Goal: Task Accomplishment & Management: Complete application form

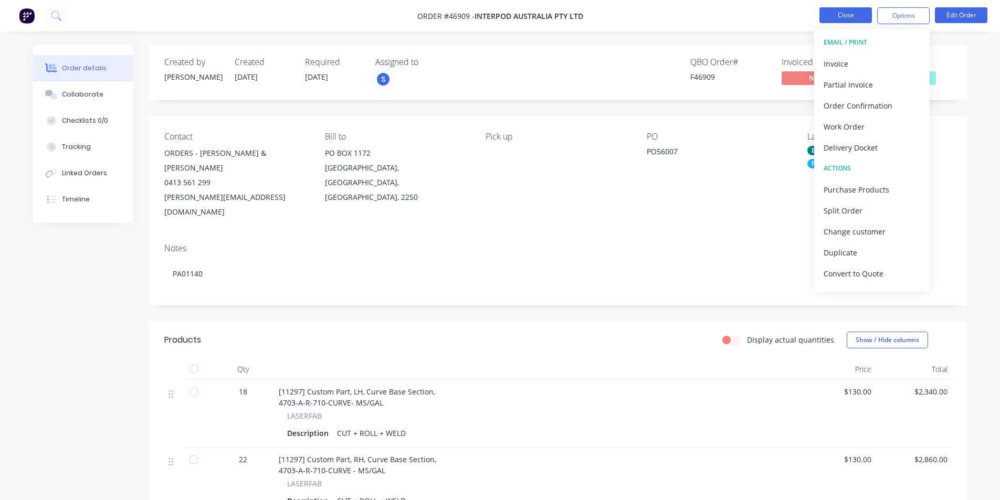
click at [854, 14] on button "Close" at bounding box center [846, 15] width 53 height 16
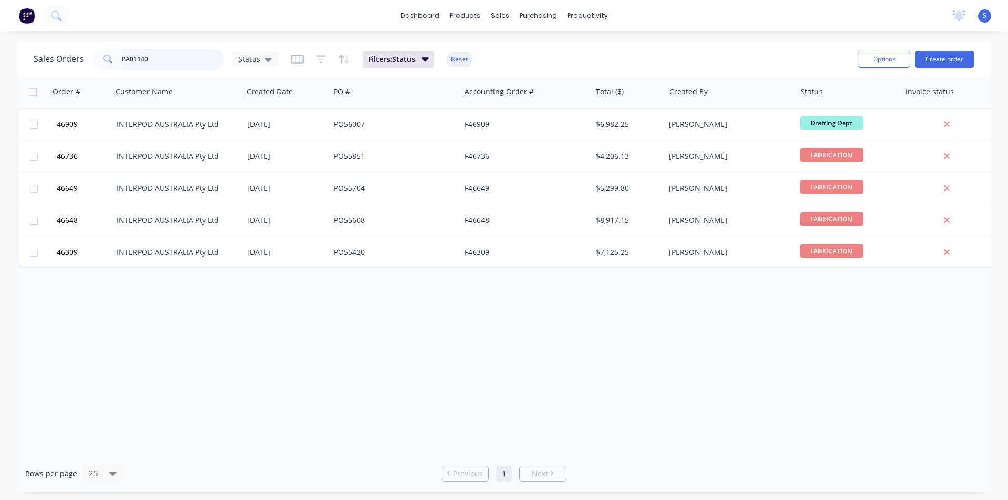
click at [146, 59] on input "PA01140" at bounding box center [173, 59] width 102 height 21
paste input "76"
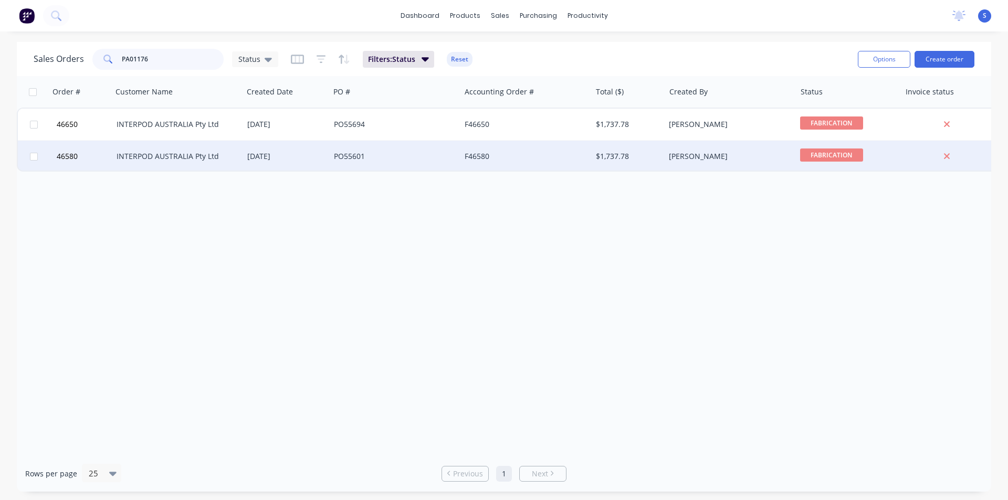
type input "PA01176"
click at [214, 156] on div "INTERPOD AUSTRALIA Pty Ltd" at bounding box center [175, 156] width 117 height 11
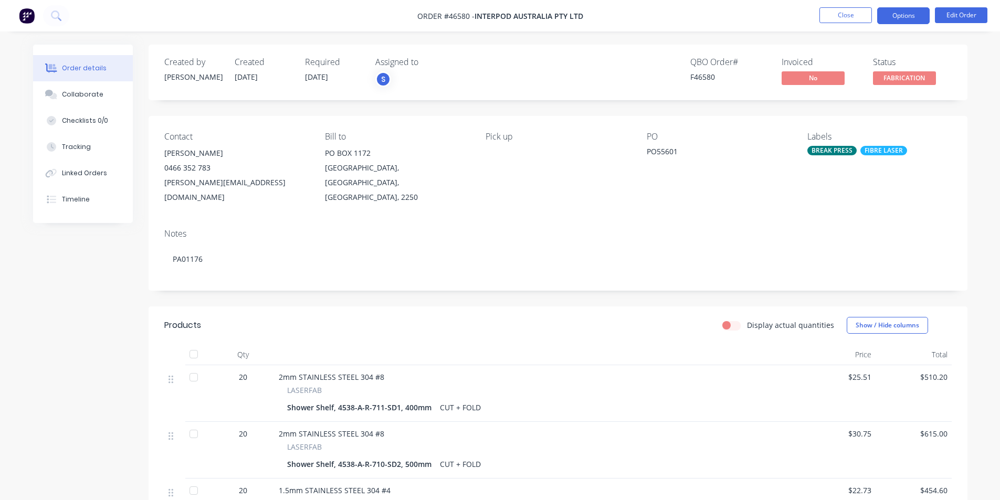
click at [908, 14] on button "Options" at bounding box center [903, 15] width 53 height 17
click at [847, 17] on button "Close" at bounding box center [846, 15] width 53 height 16
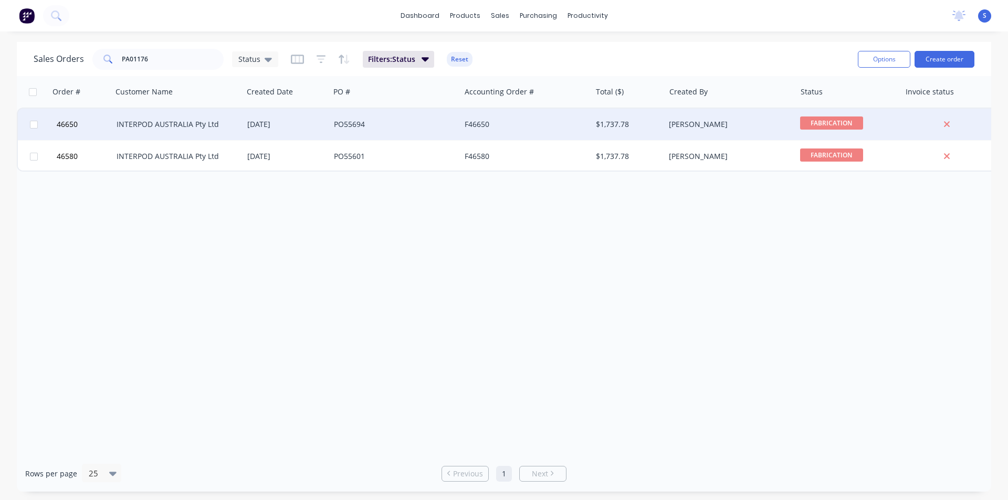
click at [219, 127] on div "INTERPOD AUSTRALIA Pty Ltd" at bounding box center [175, 124] width 117 height 11
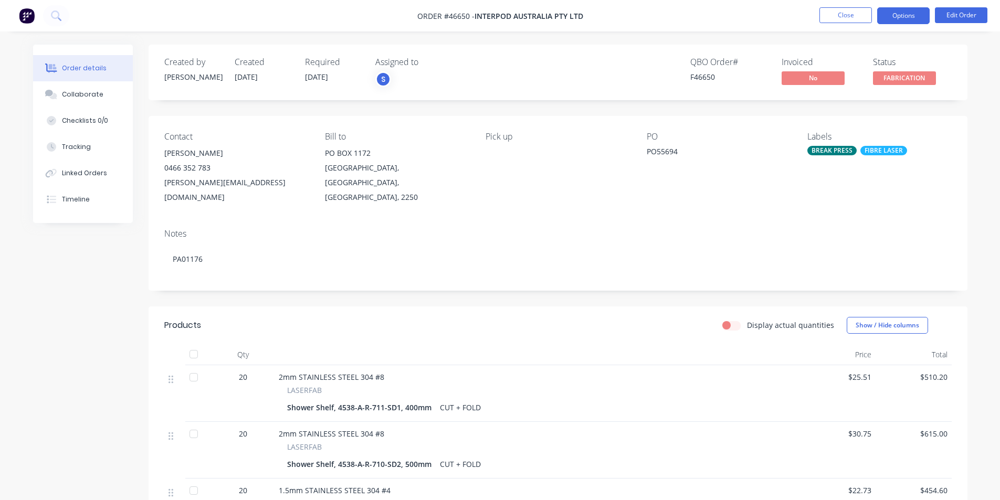
click at [889, 14] on button "Options" at bounding box center [903, 15] width 53 height 17
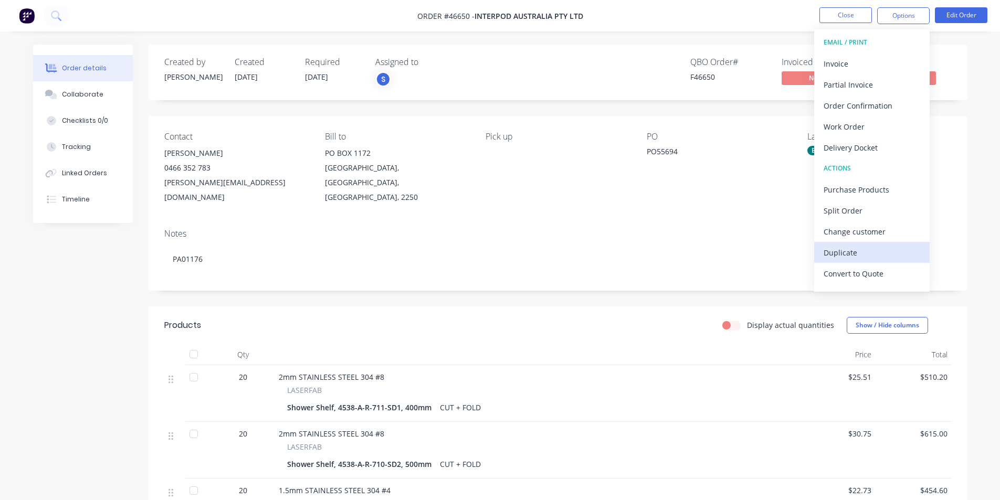
click at [846, 256] on div "Duplicate" at bounding box center [872, 252] width 97 height 15
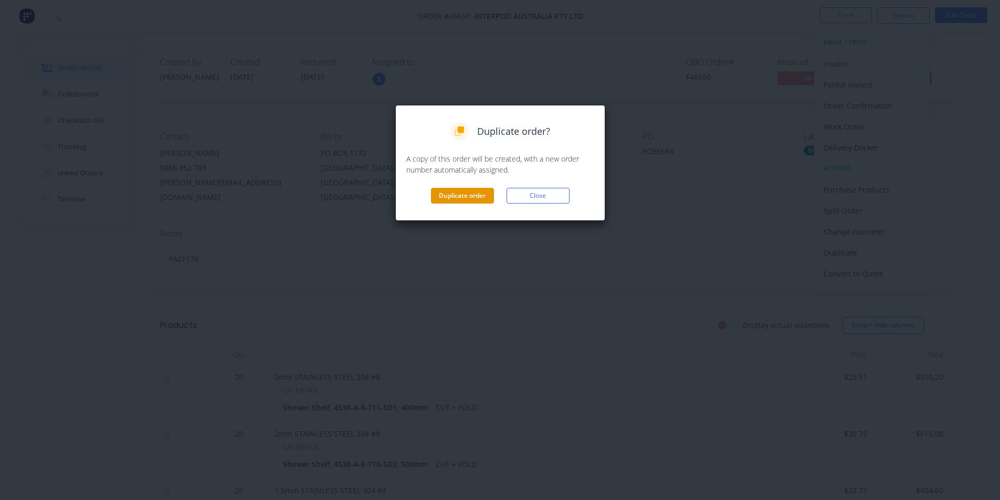
click at [466, 196] on button "Duplicate order" at bounding box center [462, 196] width 63 height 16
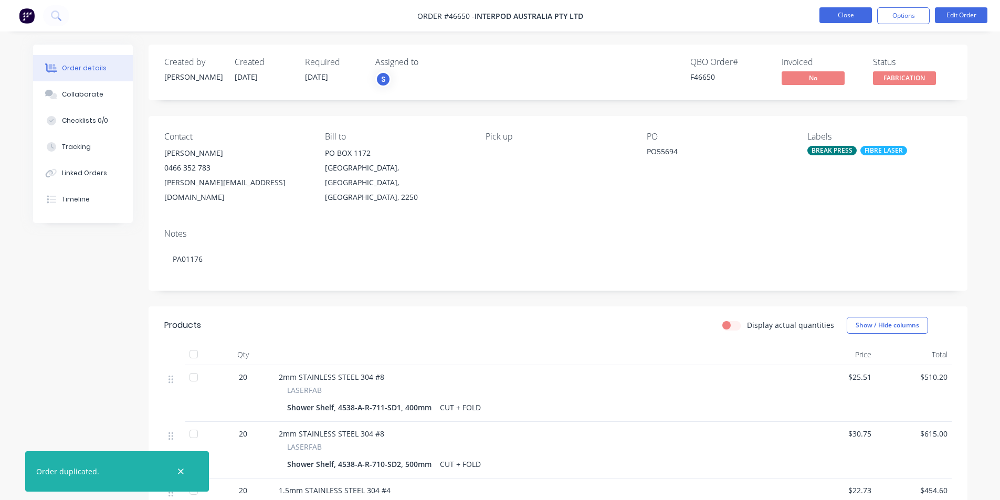
click at [854, 17] on button "Close" at bounding box center [846, 15] width 53 height 16
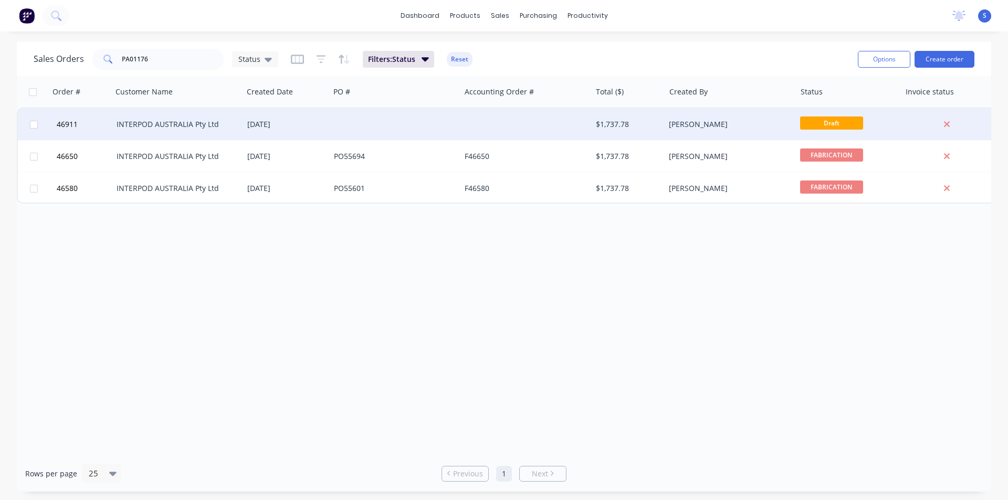
click at [152, 121] on div "INTERPOD AUSTRALIA Pty Ltd" at bounding box center [175, 124] width 117 height 11
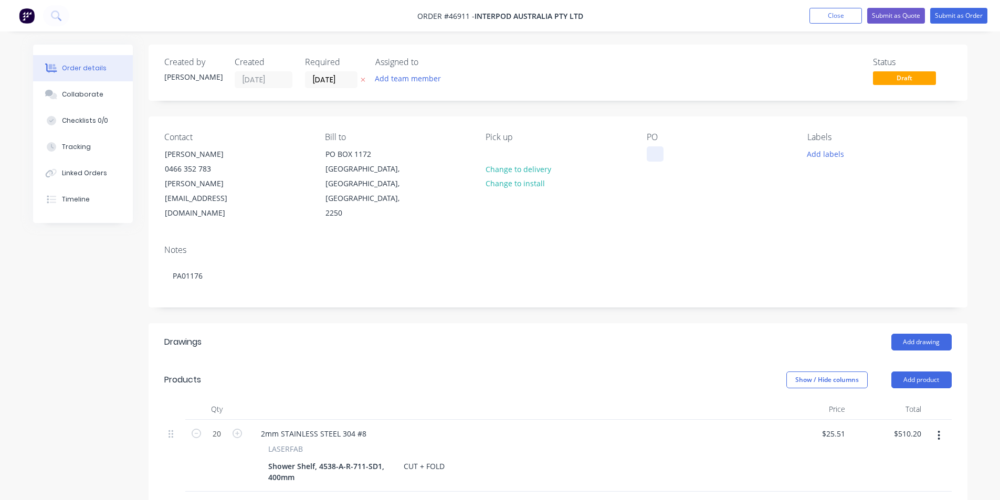
click at [647, 156] on div at bounding box center [655, 153] width 17 height 15
paste div
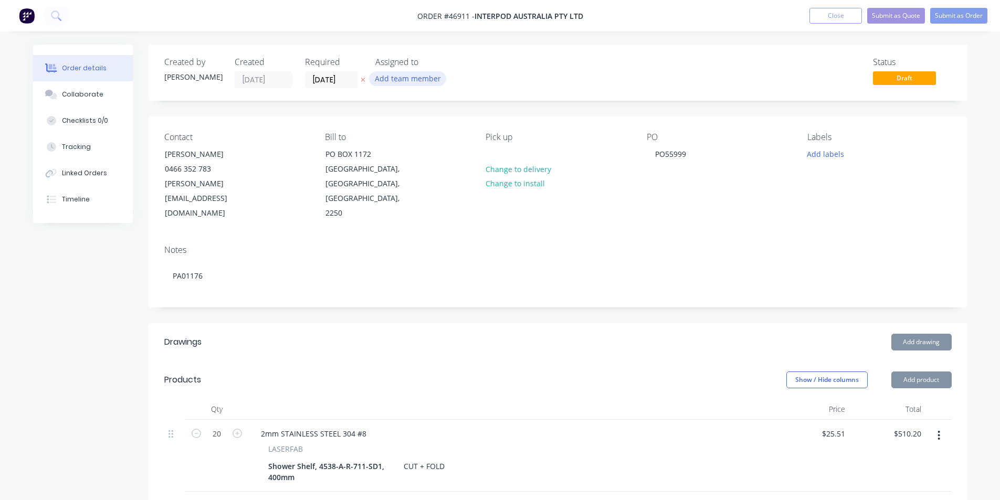
click at [400, 78] on button "Add team member" at bounding box center [407, 78] width 77 height 14
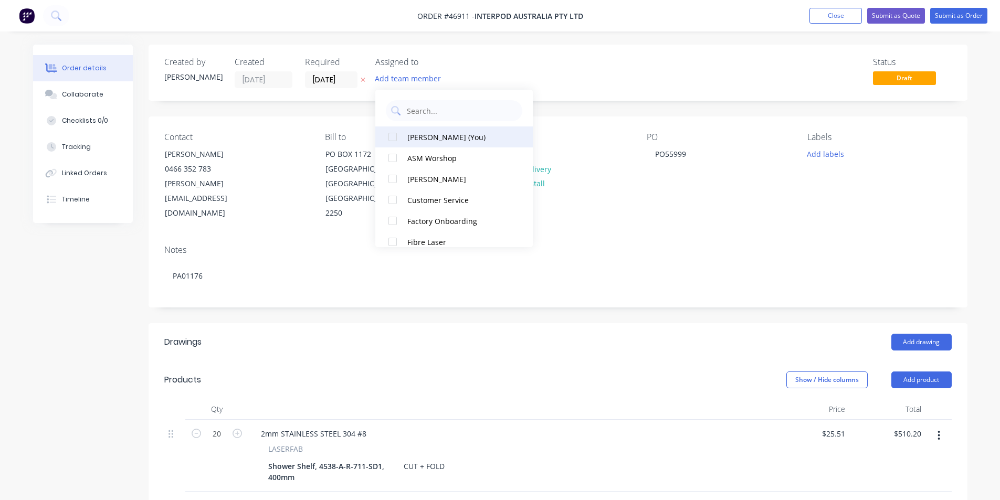
click at [401, 140] on div at bounding box center [392, 137] width 21 height 21
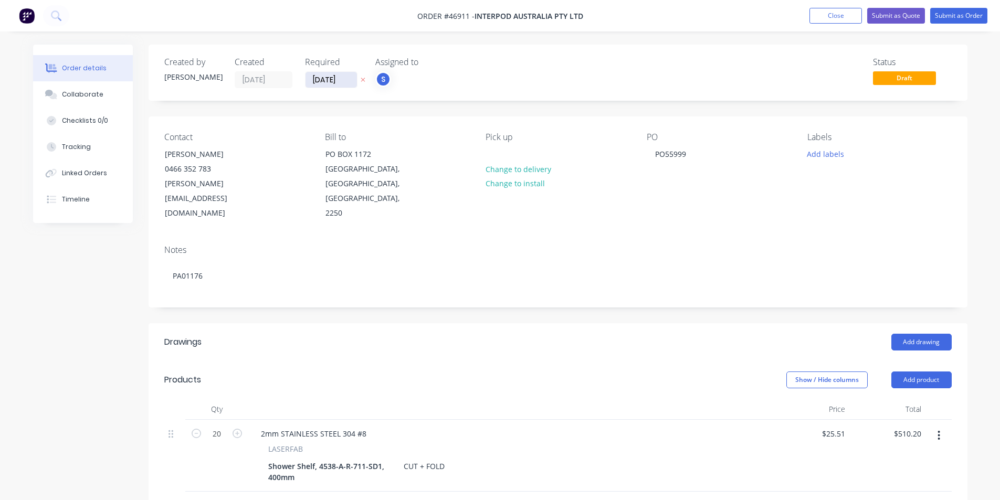
click at [351, 83] on input "[DATE]" at bounding box center [331, 80] width 51 height 16
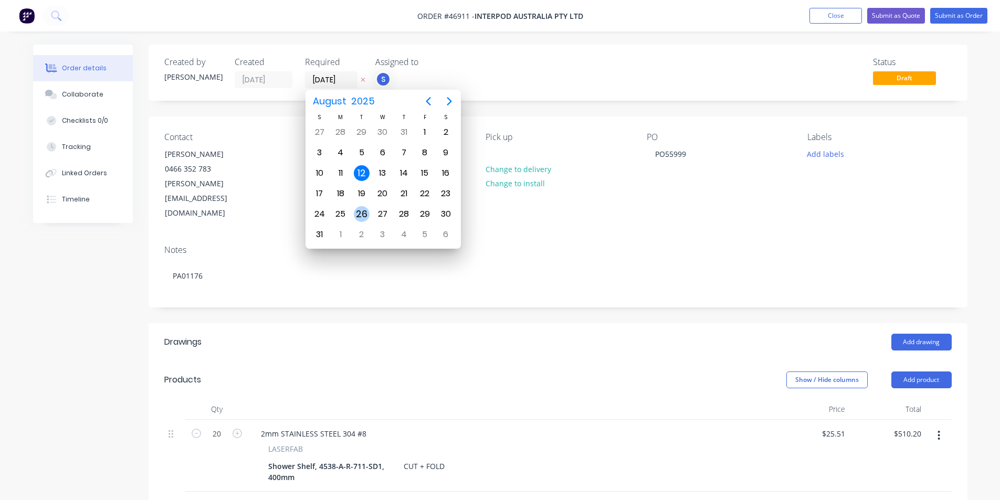
click at [365, 213] on div "26" at bounding box center [362, 214] width 16 height 16
type input "[DATE]"
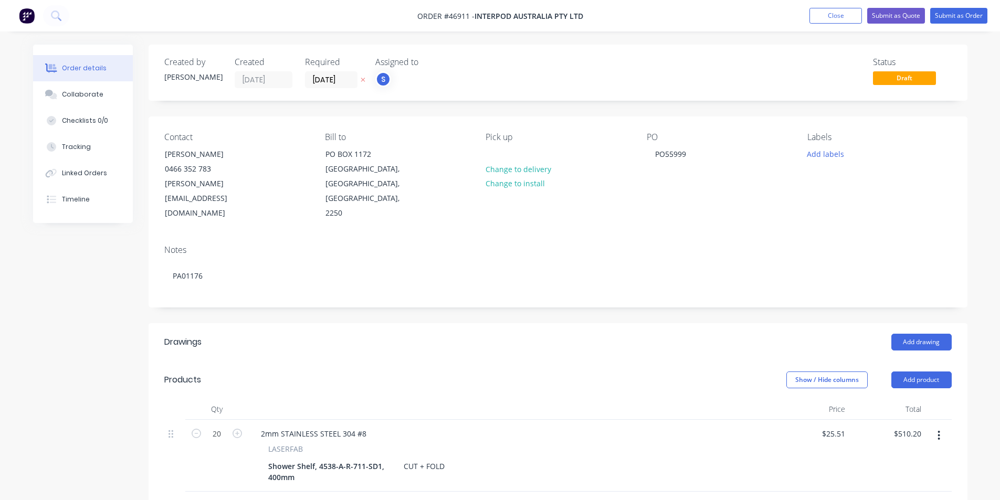
click at [508, 111] on div "Created by [PERSON_NAME] Created [DATE] Required [DATE] Assigned to S Status Dr…" at bounding box center [558, 466] width 819 height 843
click at [819, 156] on button "Add labels" at bounding box center [826, 153] width 48 height 14
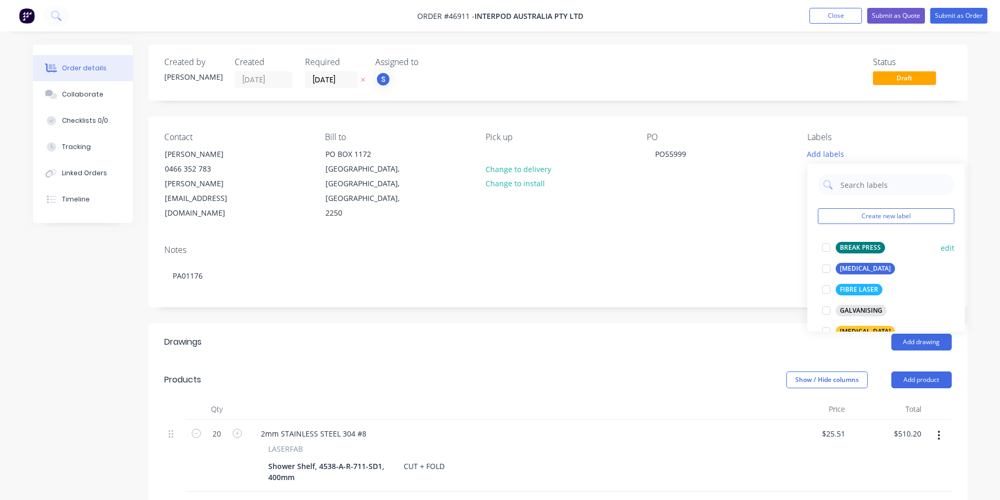
click at [828, 245] on div at bounding box center [826, 247] width 21 height 21
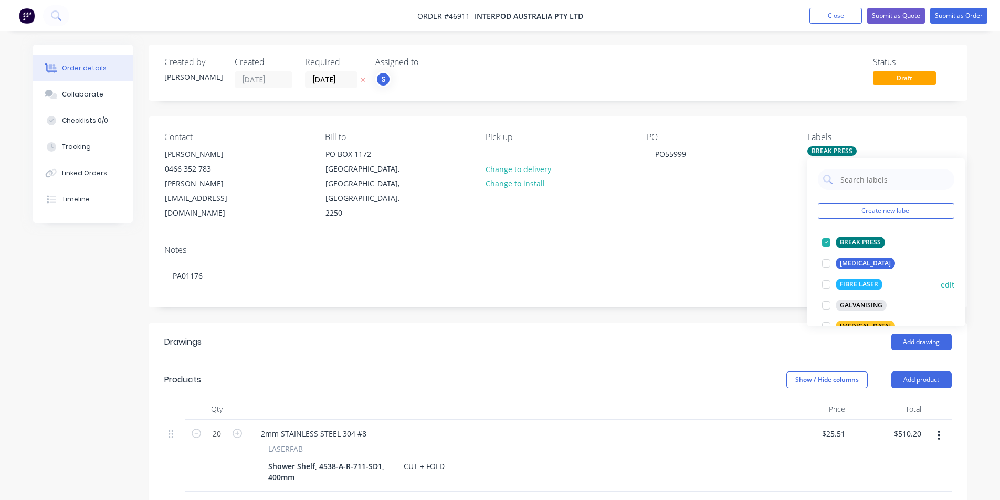
click at [829, 289] on div at bounding box center [826, 284] width 21 height 21
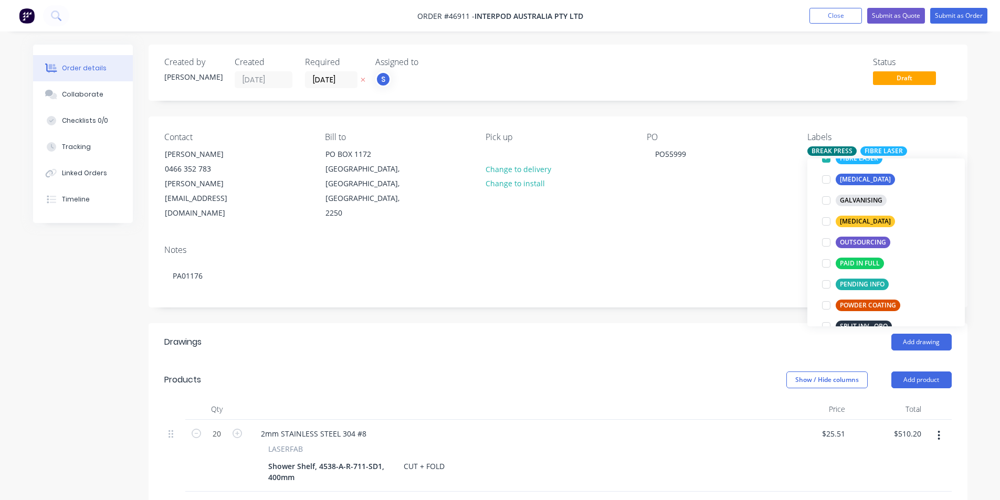
scroll to position [158, 0]
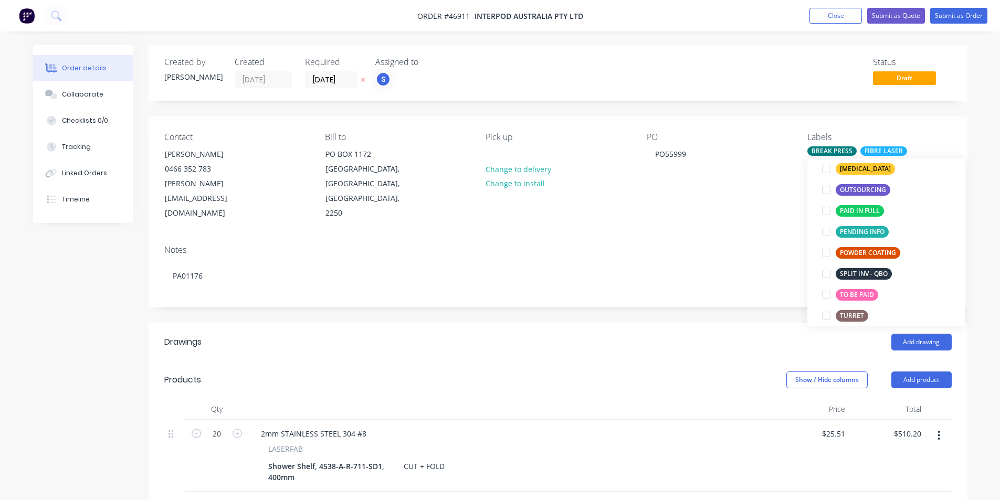
click at [989, 231] on div "Order details Collaborate Checklists 0/0 Tracking Linked Orders Timeline Order …" at bounding box center [500, 452] width 1000 height 904
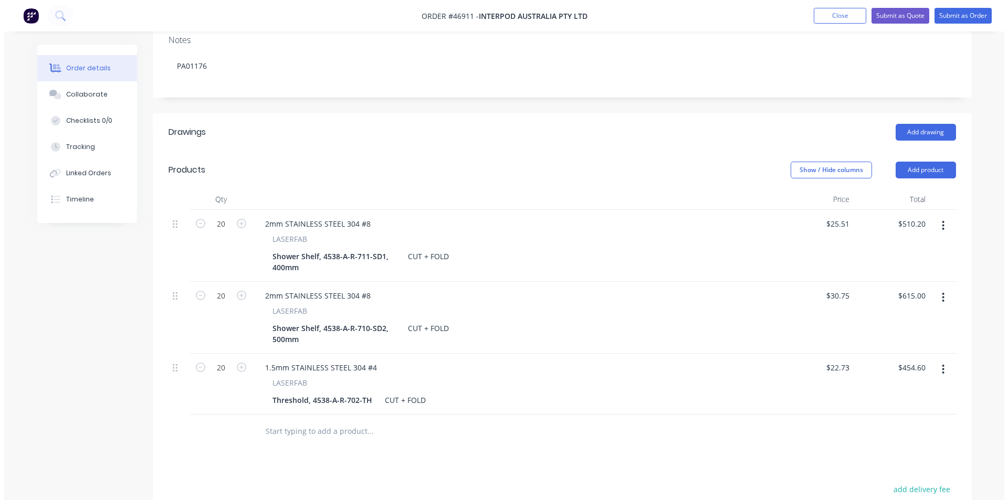
scroll to position [0, 0]
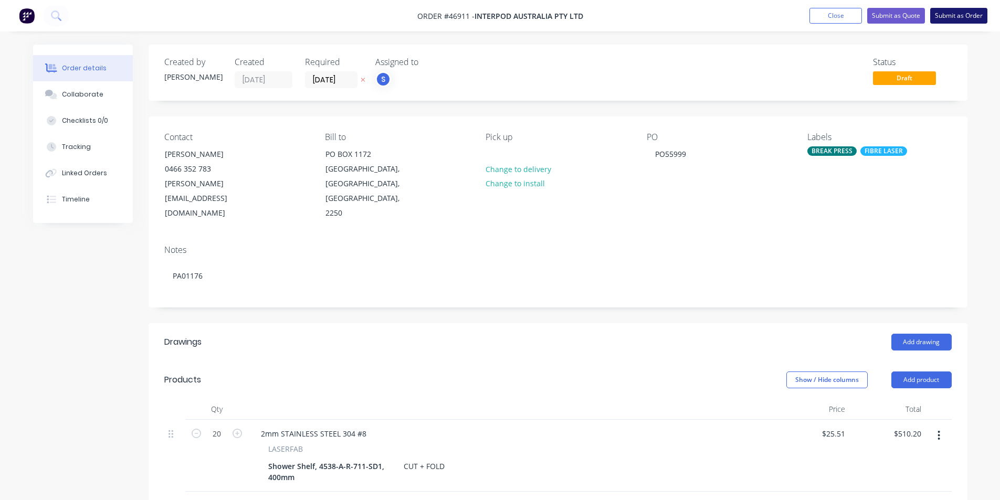
click at [957, 20] on button "Submit as Order" at bounding box center [958, 16] width 57 height 16
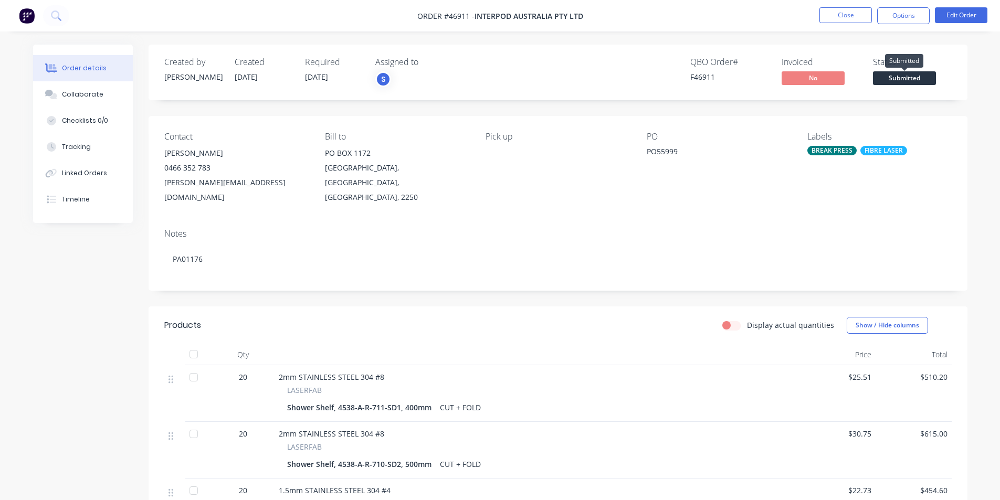
click at [902, 78] on span "Submitted" at bounding box center [904, 77] width 63 height 13
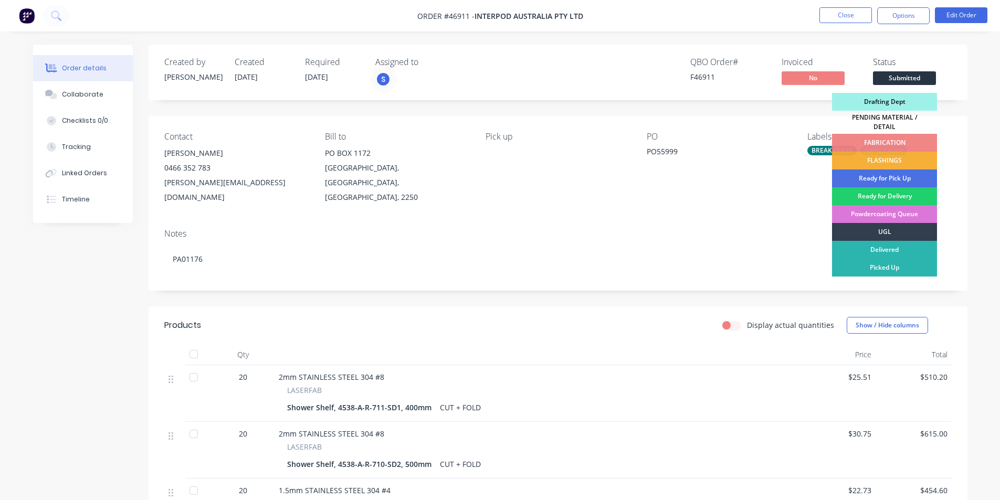
drag, startPoint x: 878, startPoint y: 100, endPoint x: 881, endPoint y: 107, distance: 7.5
click at [878, 99] on div "Drafting Dept" at bounding box center [884, 102] width 105 height 18
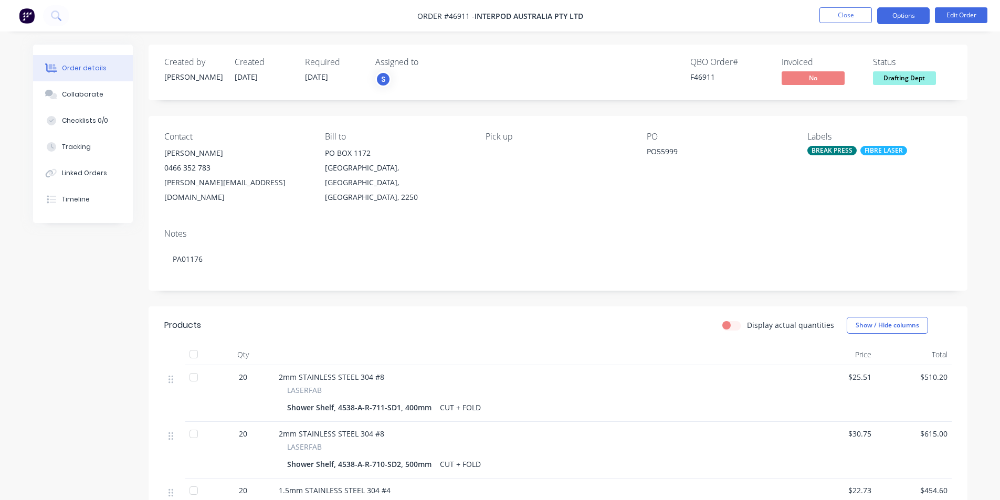
click at [898, 18] on button "Options" at bounding box center [903, 15] width 53 height 17
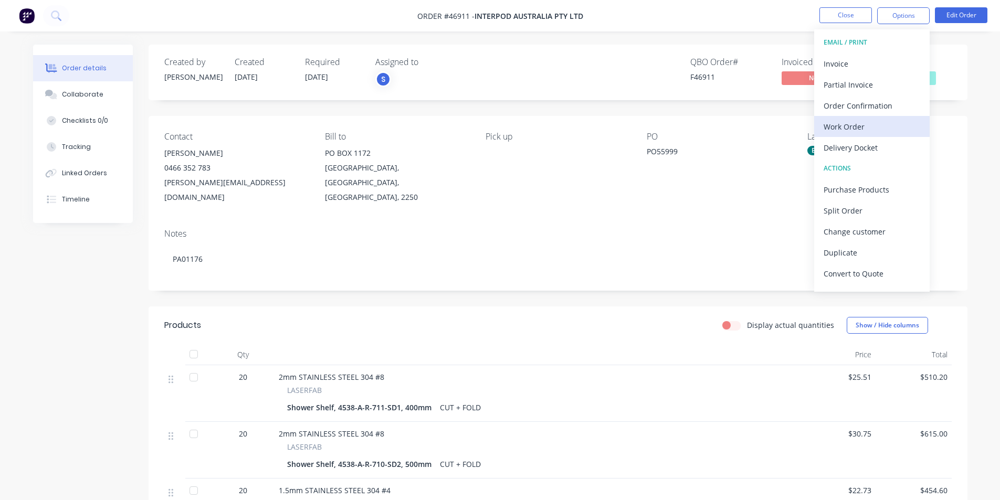
click at [864, 126] on div "Work Order" at bounding box center [872, 126] width 97 height 15
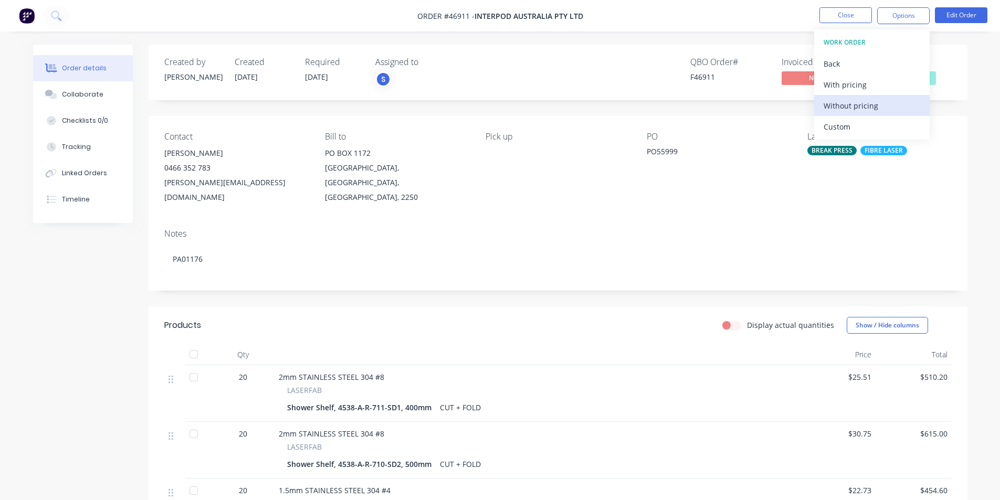
click at [862, 109] on div "Without pricing" at bounding box center [872, 105] width 97 height 15
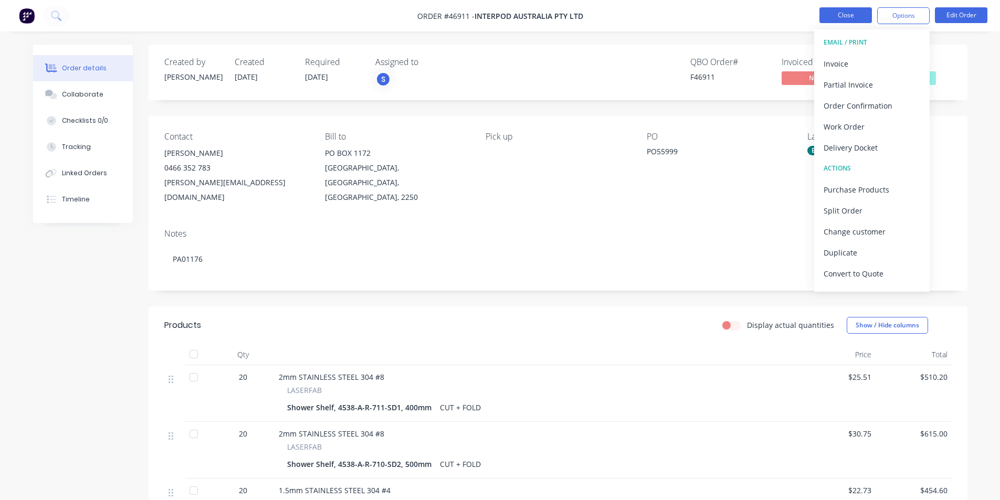
click at [849, 13] on button "Close" at bounding box center [846, 15] width 53 height 16
